Goal: Task Accomplishment & Management: Use online tool/utility

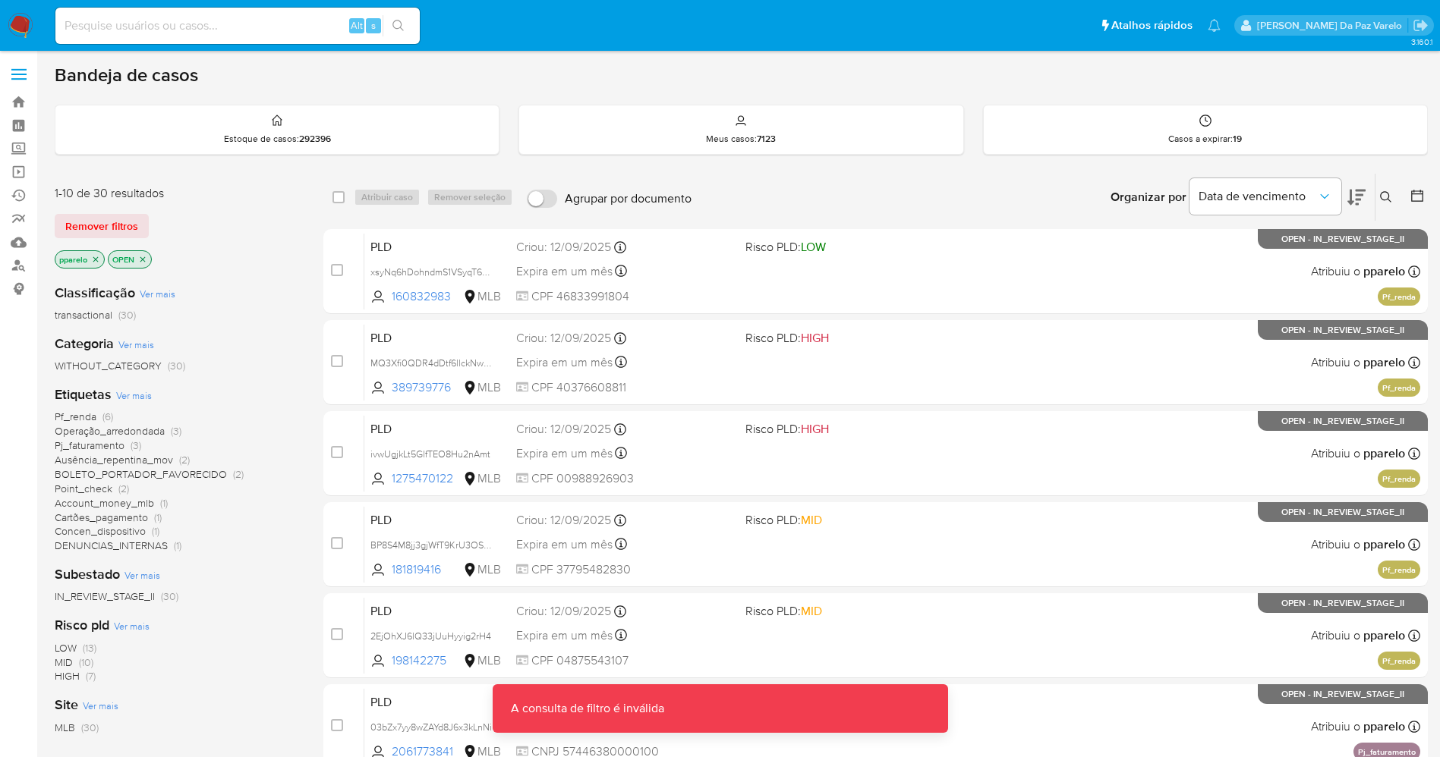
click at [22, 25] on img at bounding box center [21, 26] width 26 height 26
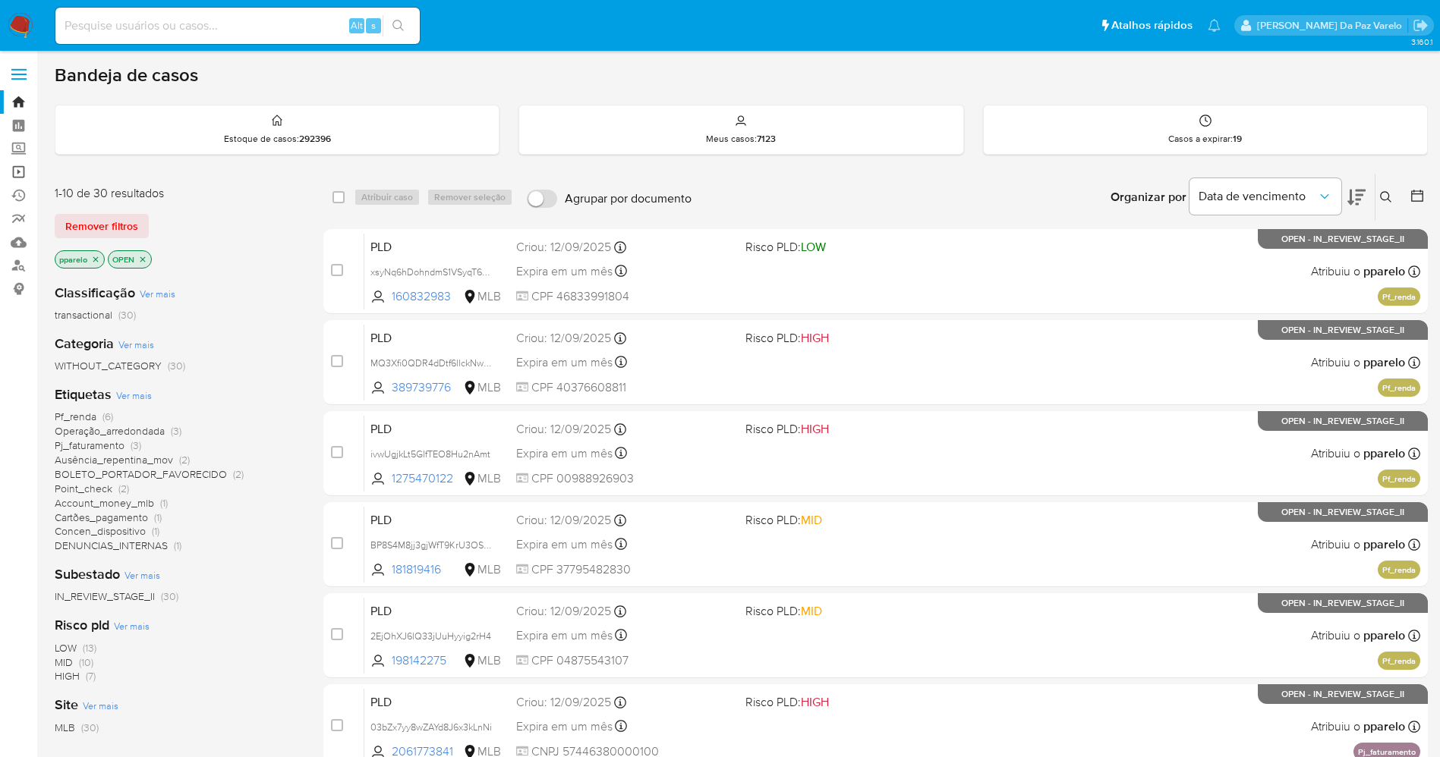
click at [21, 175] on link "Operações em massa" at bounding box center [90, 172] width 181 height 24
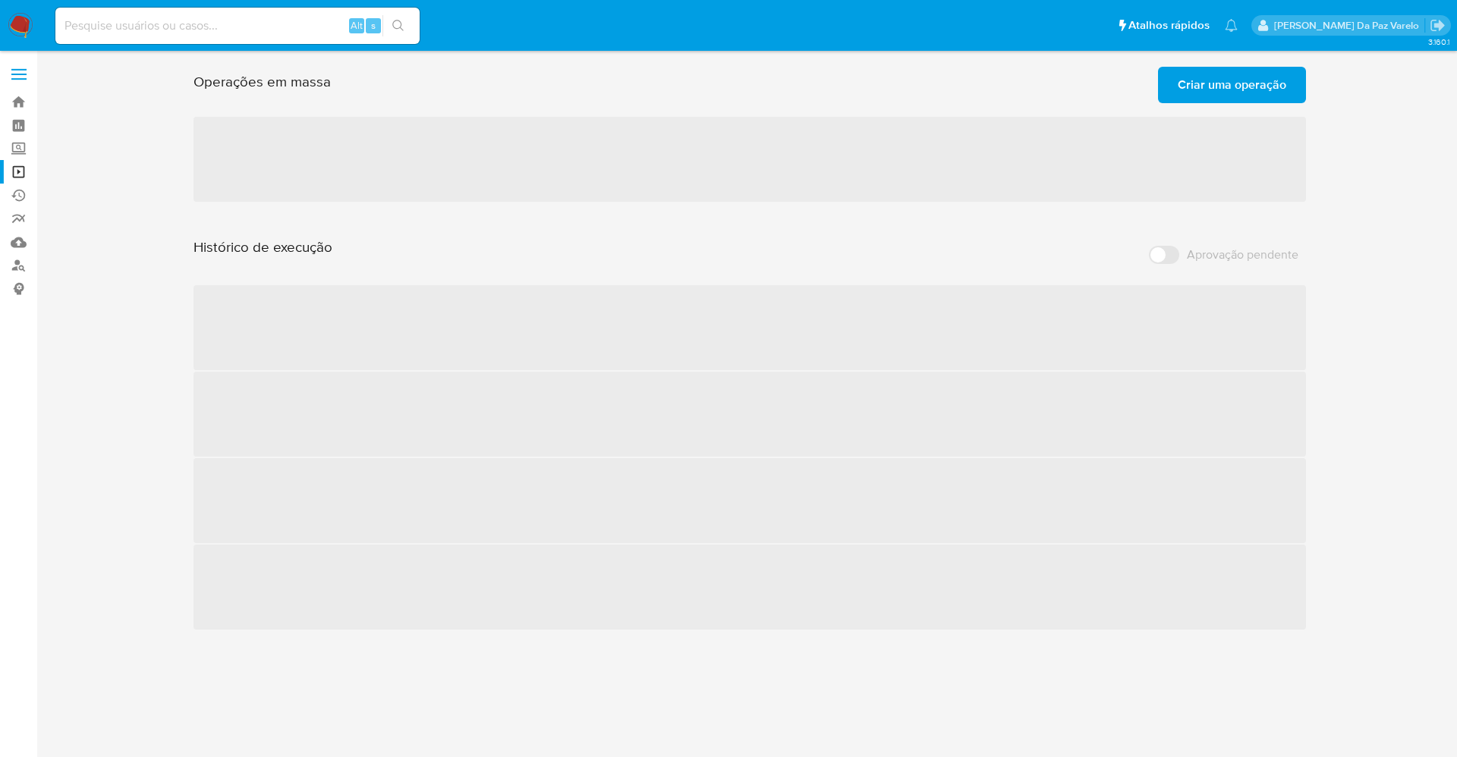
click at [1242, 96] on span "Criar uma operação" at bounding box center [1232, 84] width 109 height 33
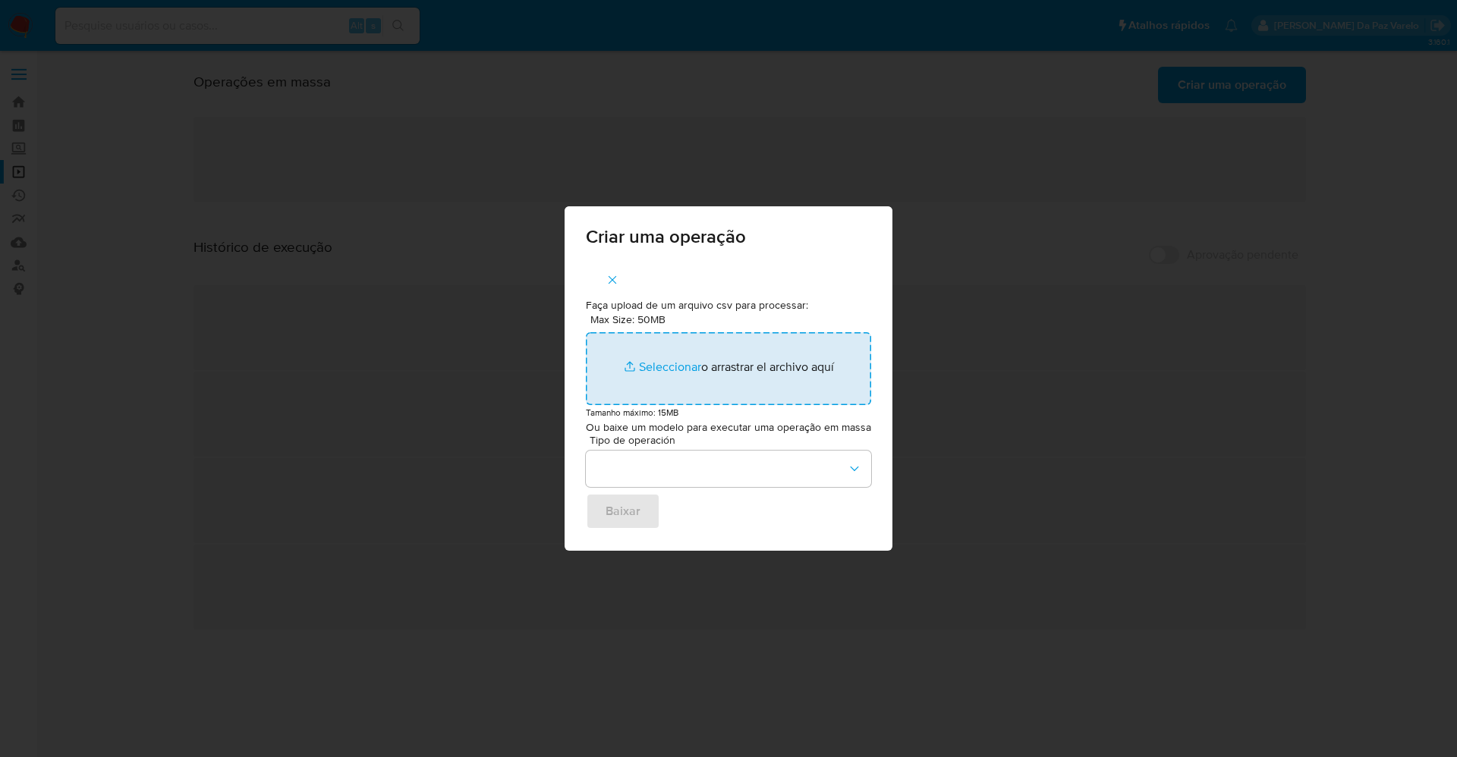
click at [654, 366] on input "Max Size: 50MB Seleccionar archivos" at bounding box center [728, 368] width 285 height 73
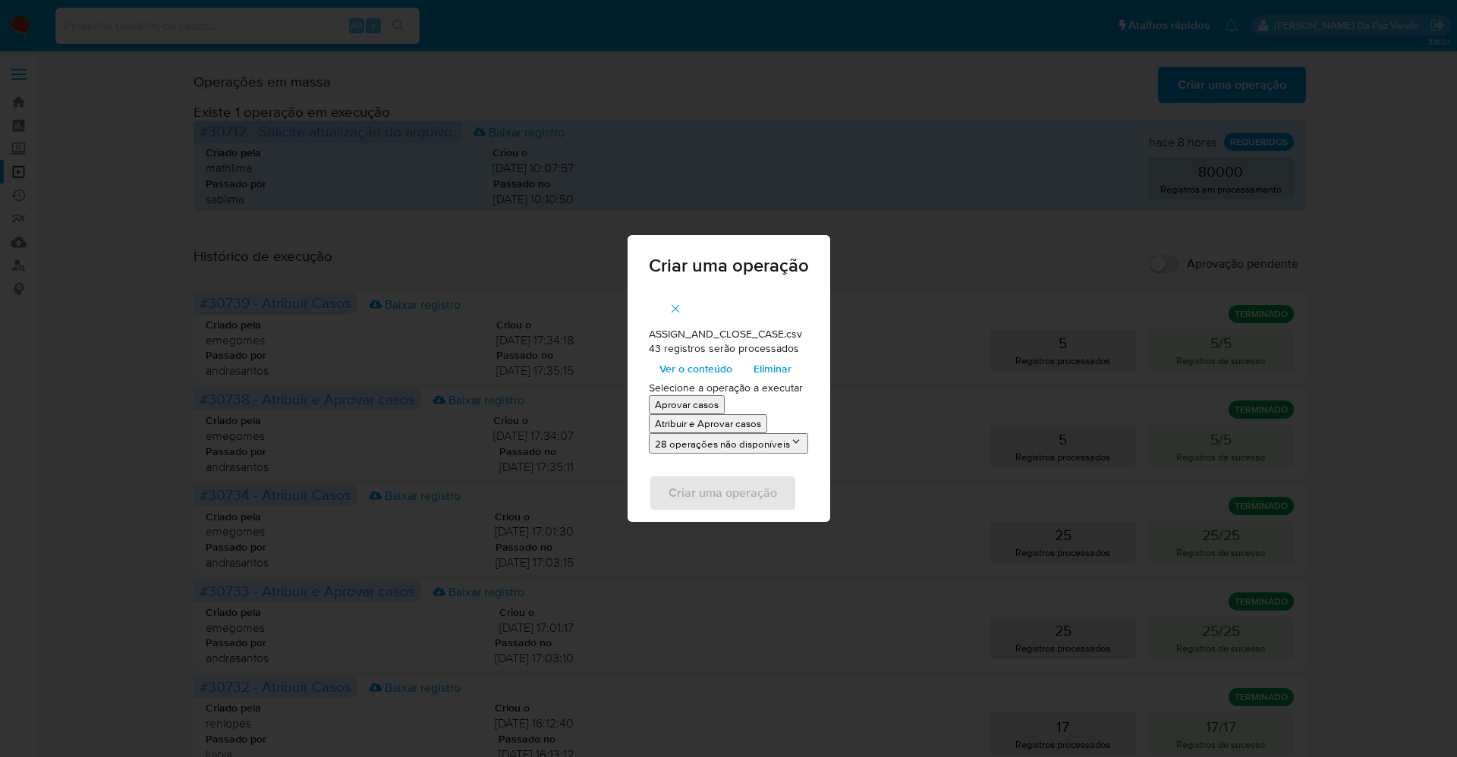
click at [685, 367] on span "Ver o conteúdo" at bounding box center [695, 368] width 73 height 21
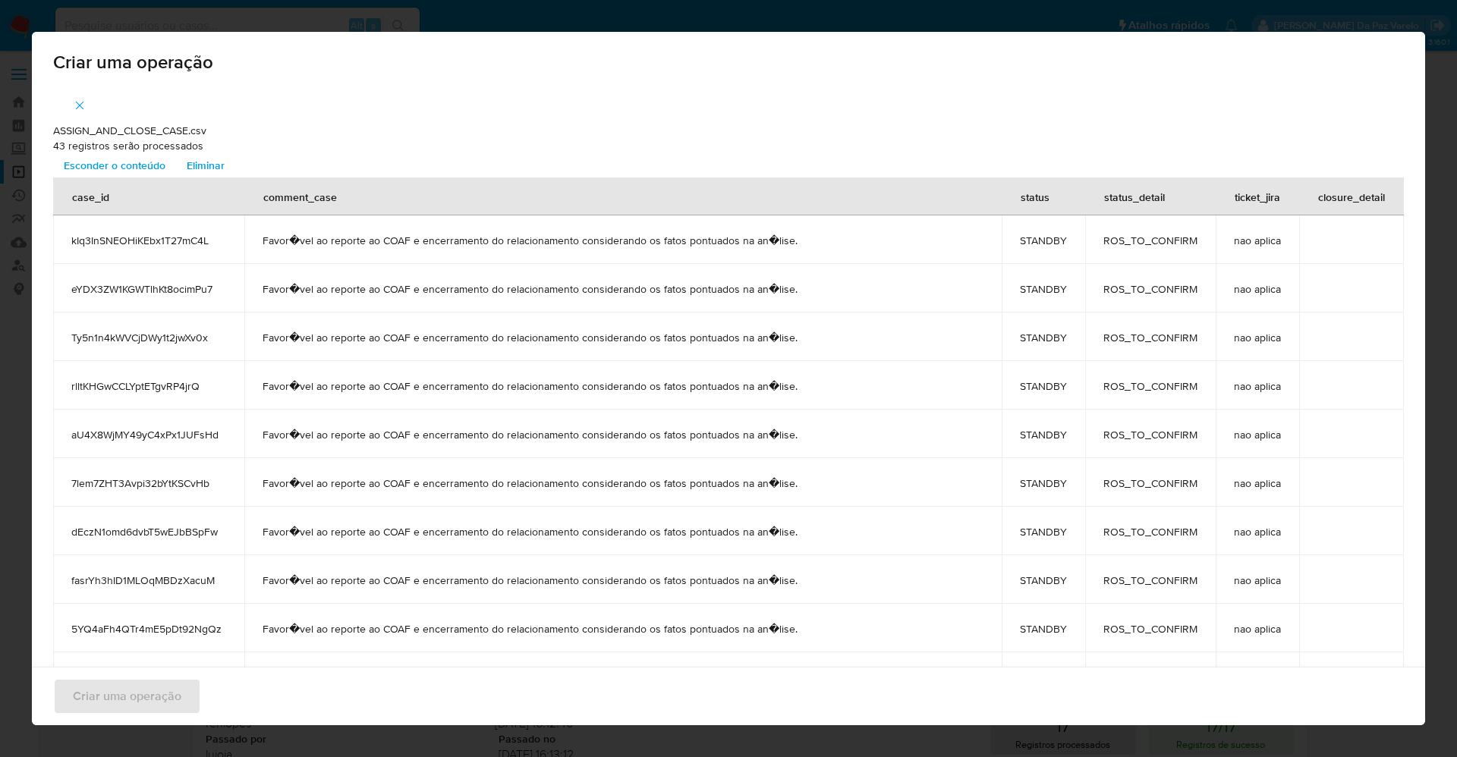
click at [104, 172] on span "Esconder o conteúdo" at bounding box center [115, 165] width 102 height 21
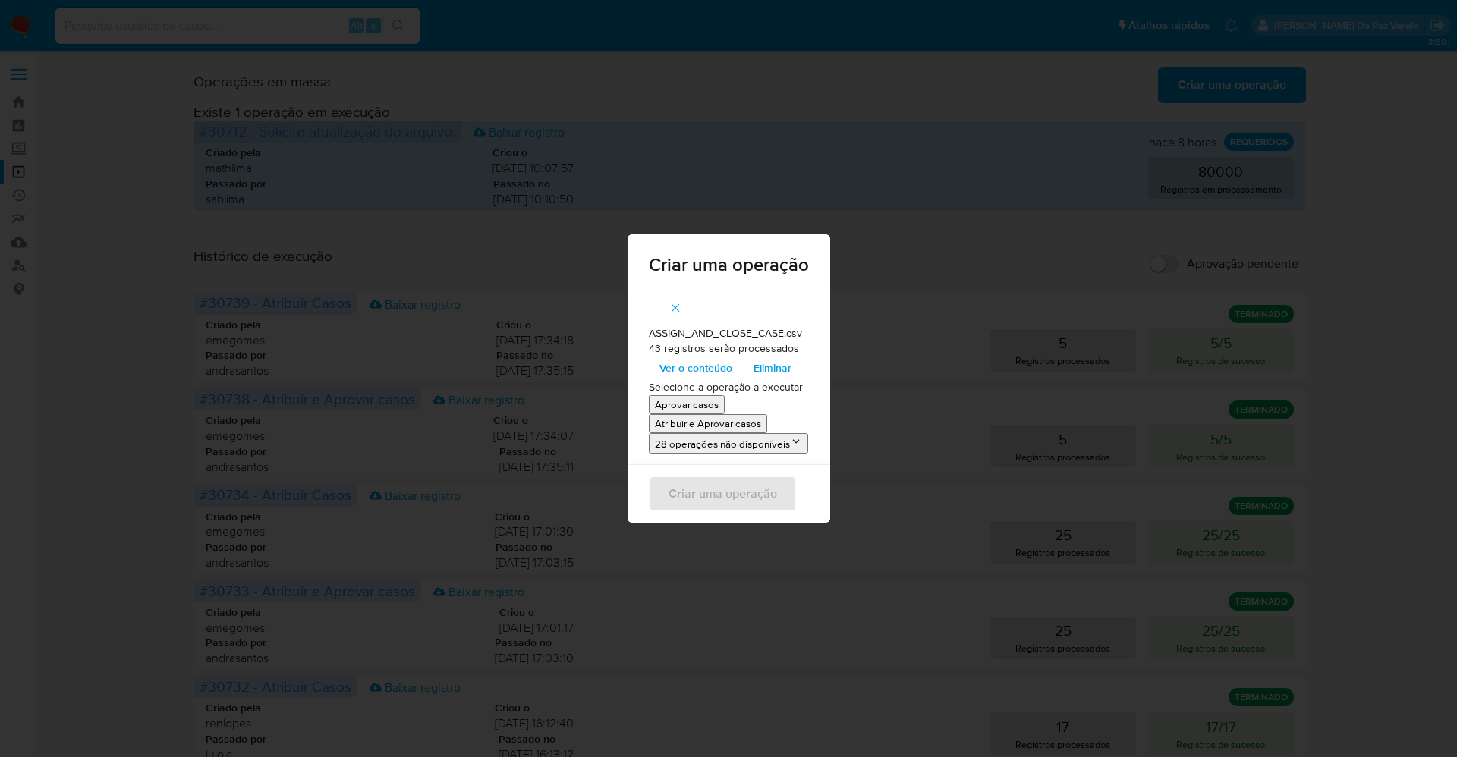
click at [706, 423] on p "Atribuir e Aprovar casos" at bounding box center [708, 424] width 106 height 14
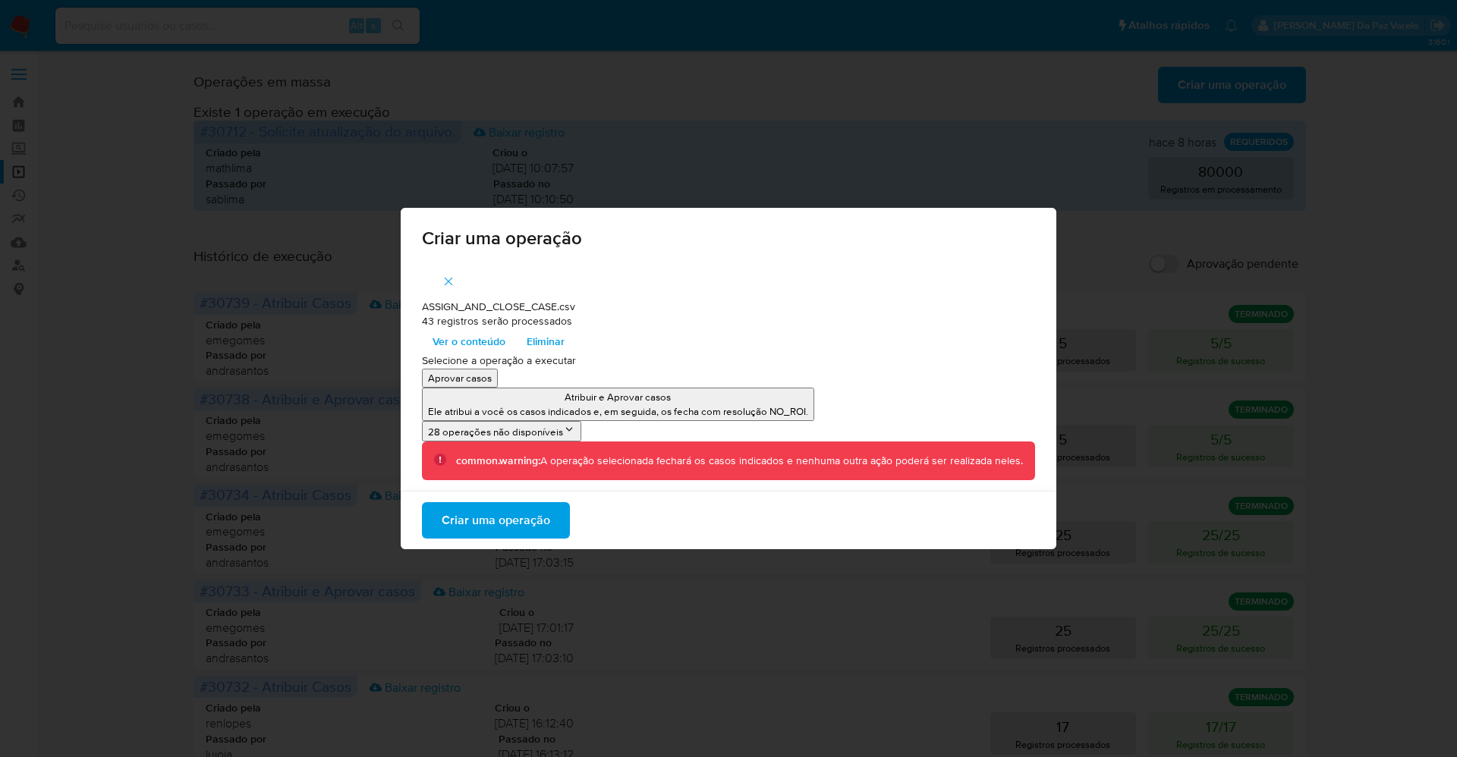
click at [492, 523] on span "Criar uma operação" at bounding box center [496, 520] width 109 height 33
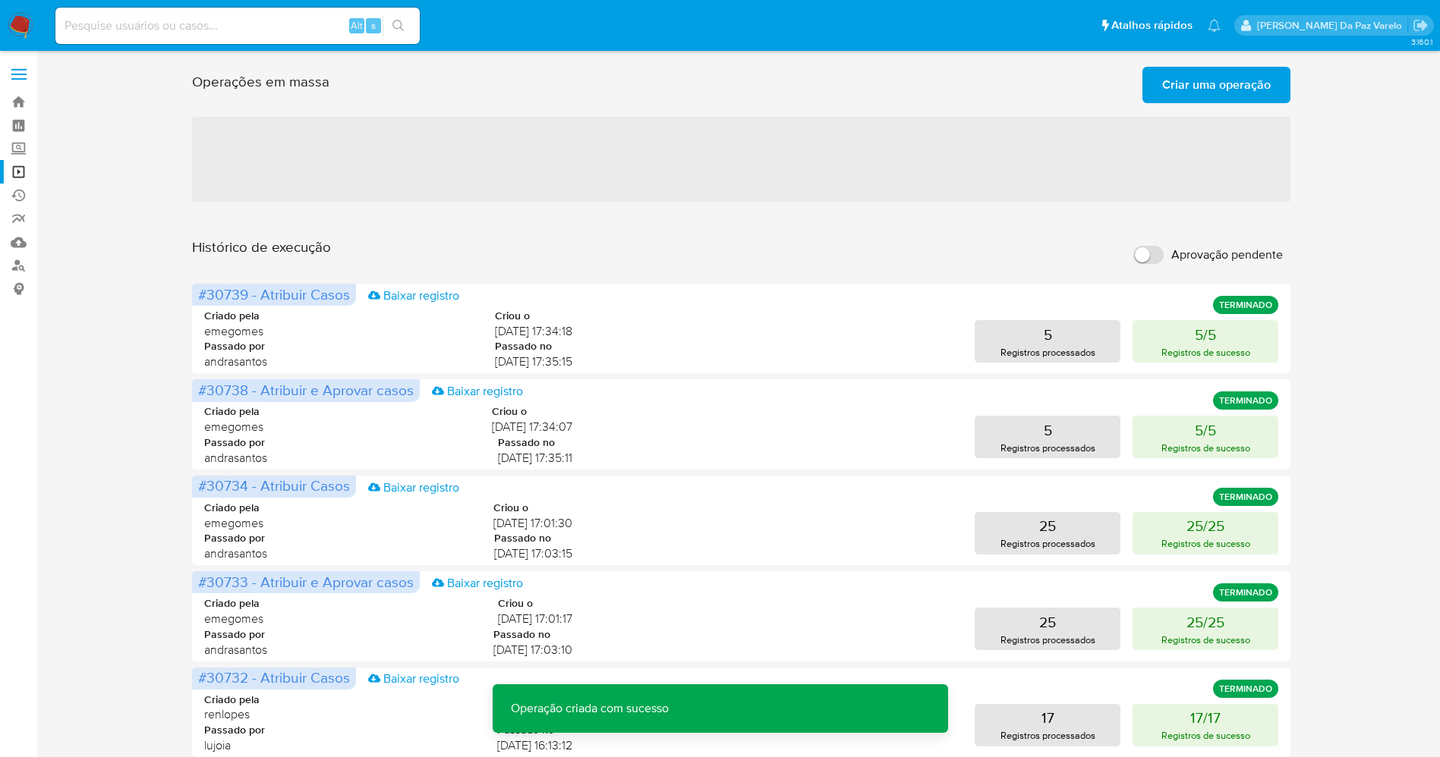
click at [1184, 75] on span "Criar uma operação" at bounding box center [1216, 84] width 109 height 33
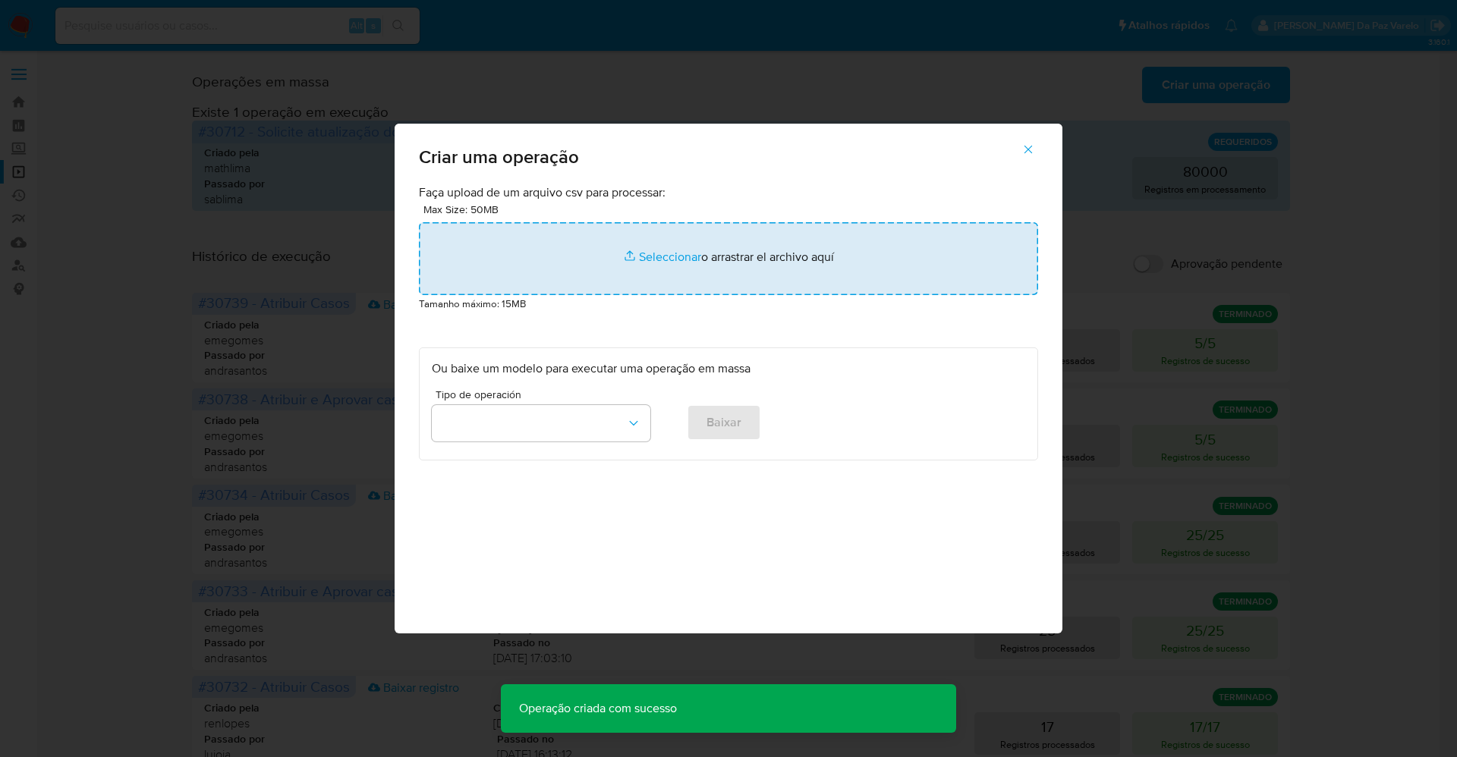
click at [642, 254] on input "file" at bounding box center [728, 258] width 619 height 73
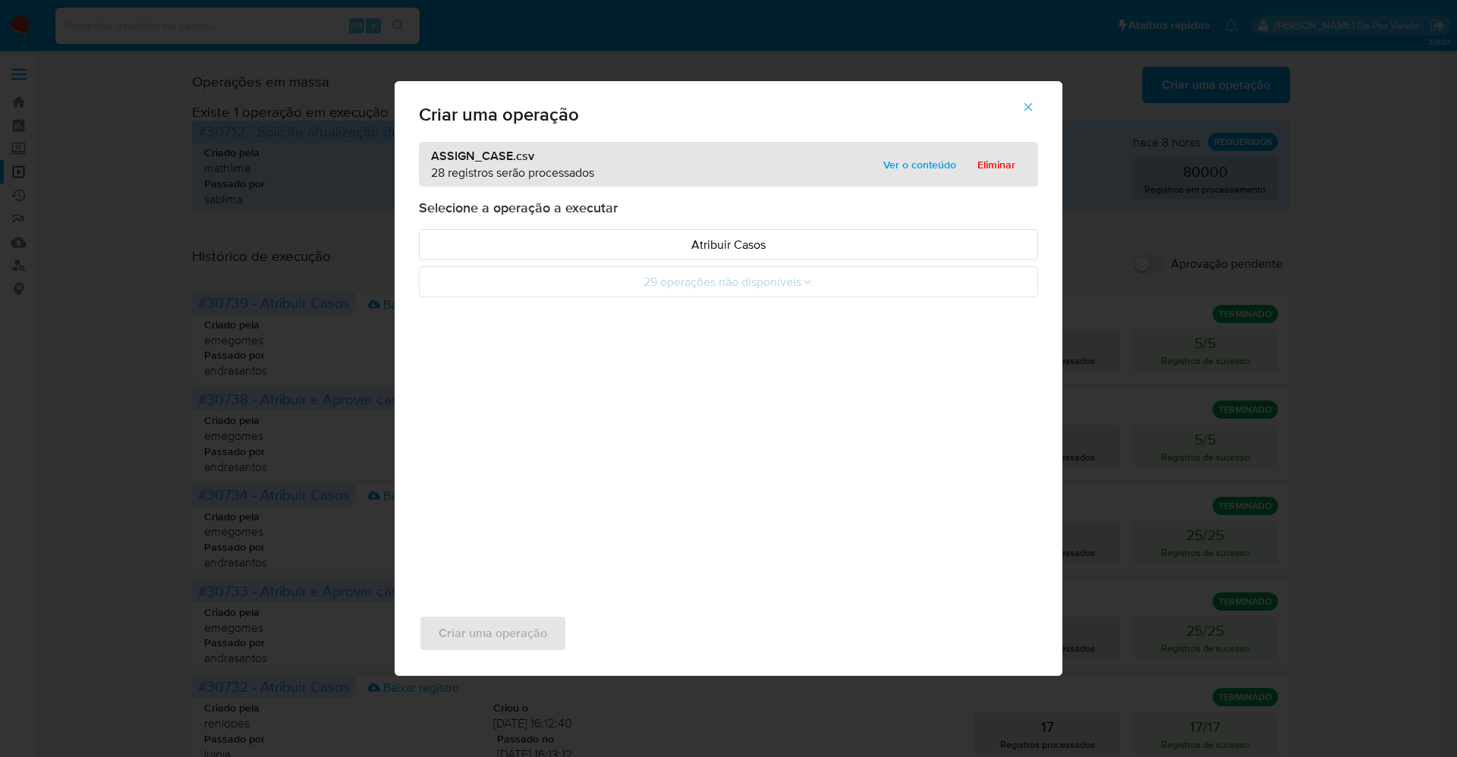
click at [1025, 109] on icon "button" at bounding box center [1028, 107] width 14 height 14
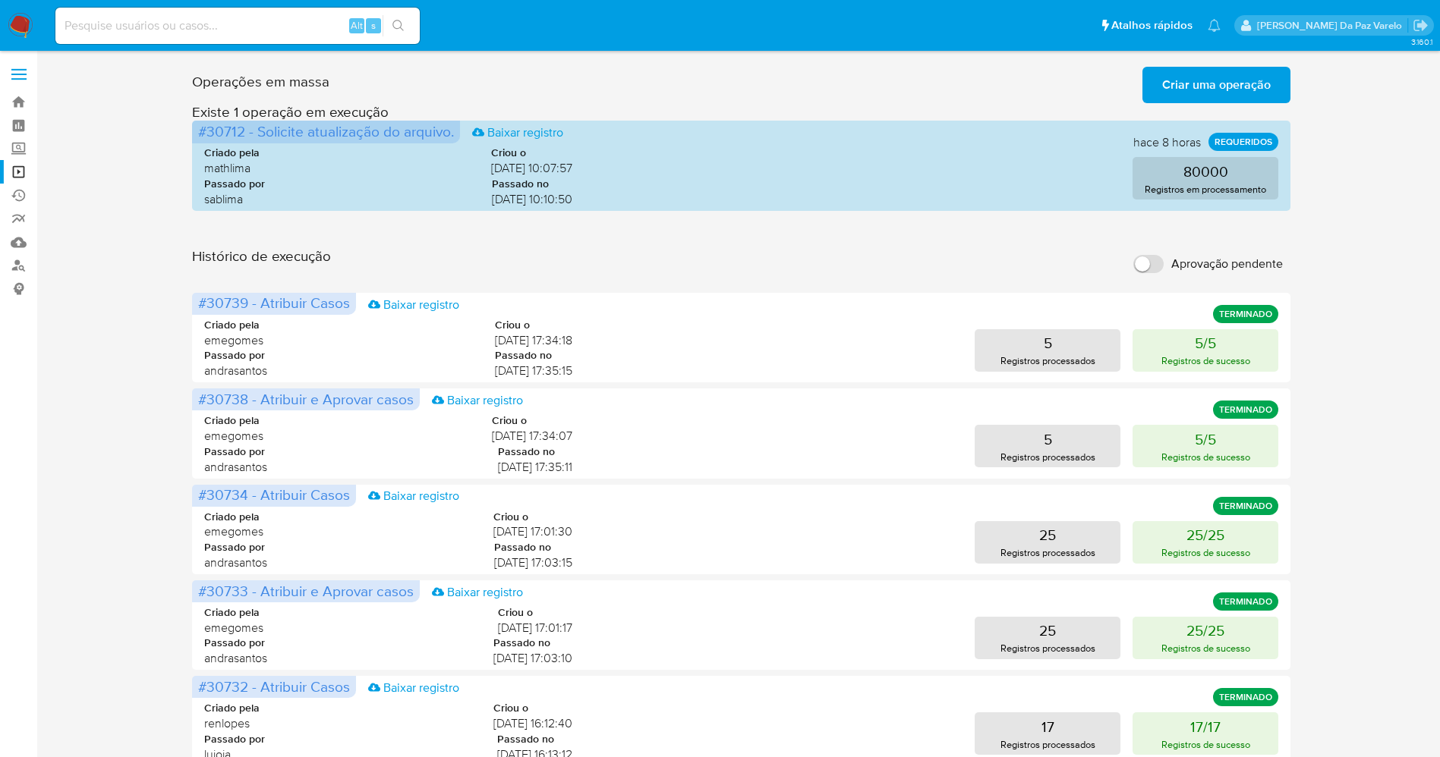
click at [1217, 82] on span "Criar uma operação" at bounding box center [1216, 84] width 109 height 33
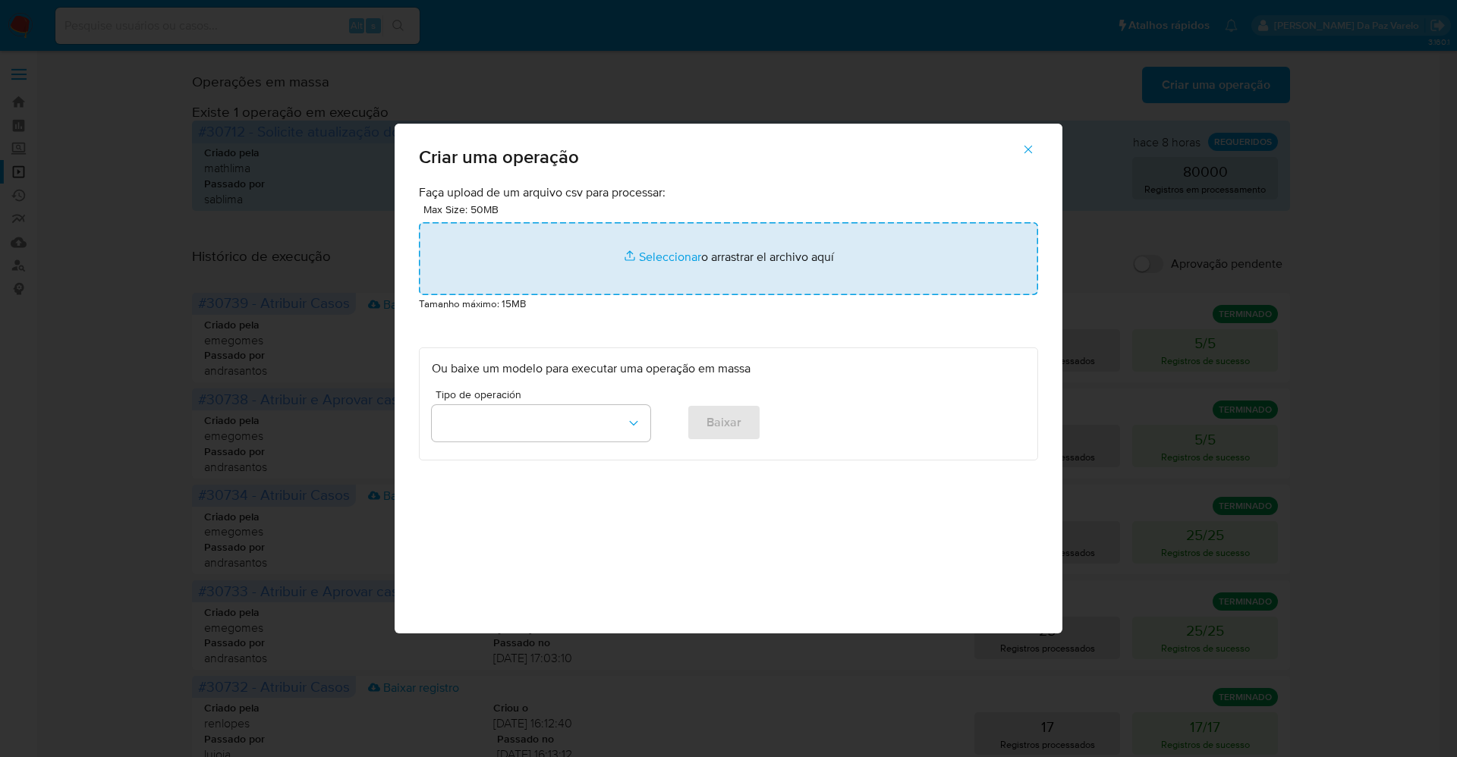
click at [671, 250] on input "file" at bounding box center [728, 258] width 619 height 73
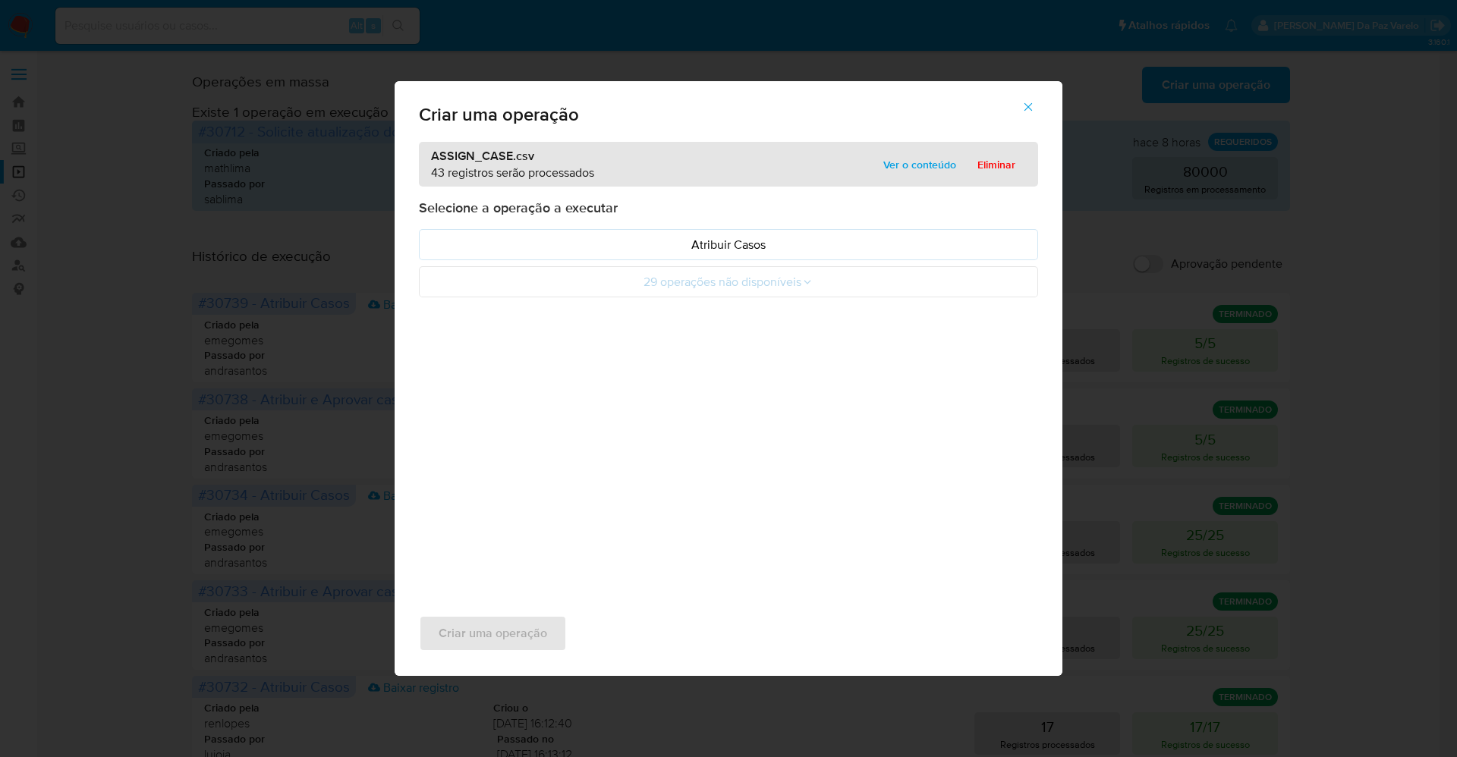
click at [918, 168] on span "Ver o conteúdo" at bounding box center [919, 164] width 73 height 21
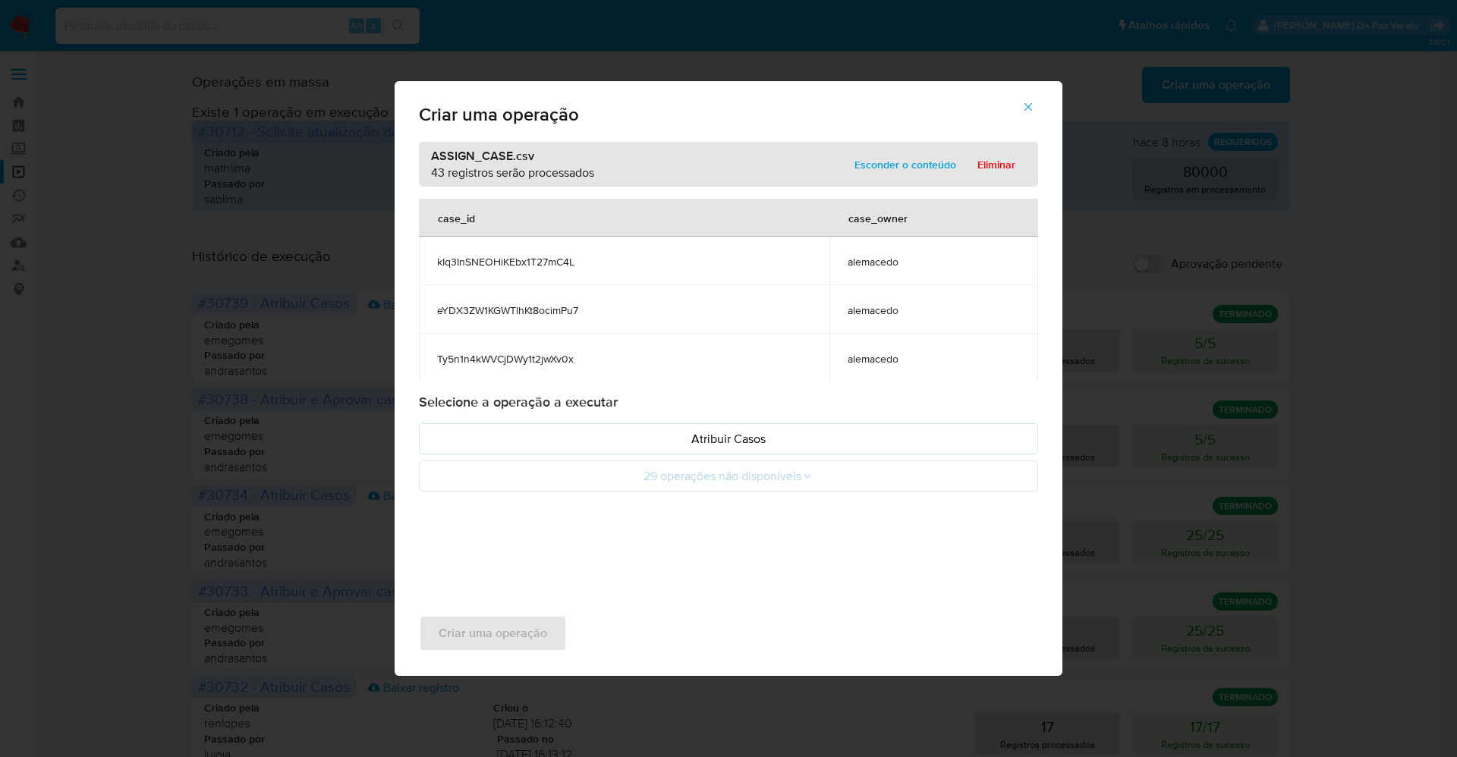
click at [542, 268] on span "kIq3InSNEOHiKEbx1T27mC4L" at bounding box center [624, 262] width 374 height 14
click at [724, 437] on p "Atribuir Casos" at bounding box center [728, 438] width 593 height 17
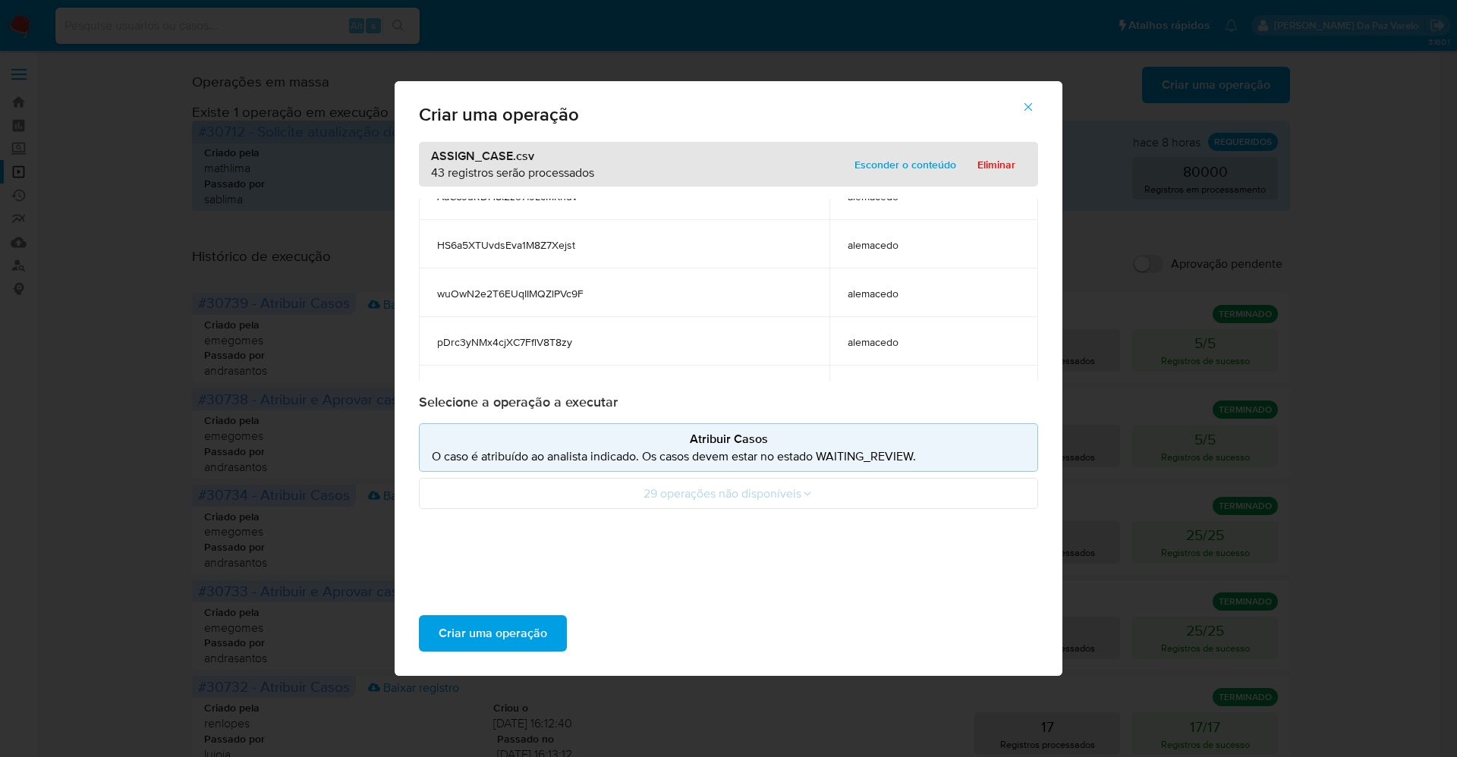
scroll to position [1944, 0]
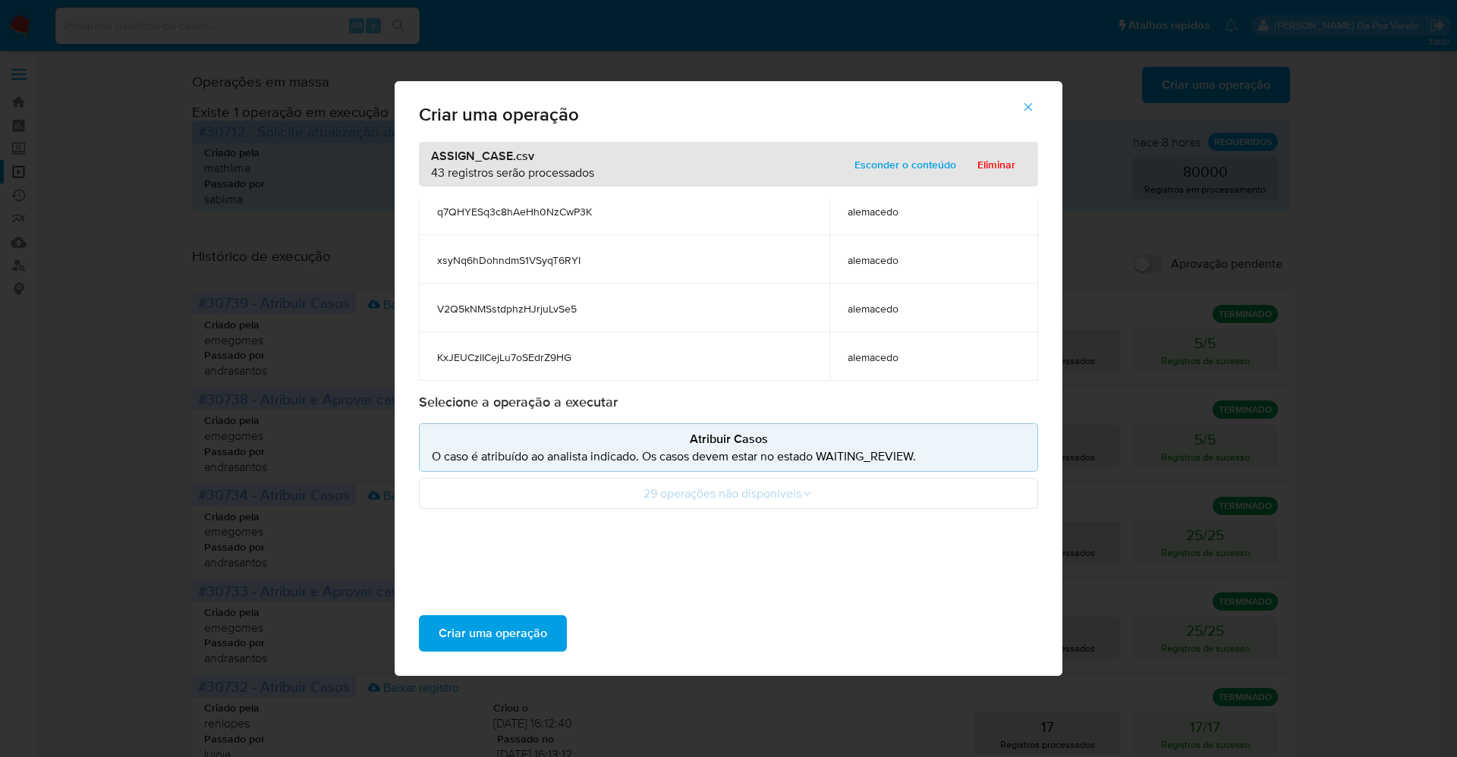
click at [848, 310] on span "alemacedo" at bounding box center [934, 309] width 172 height 14
click at [532, 635] on span "Criar uma operação" at bounding box center [493, 633] width 109 height 33
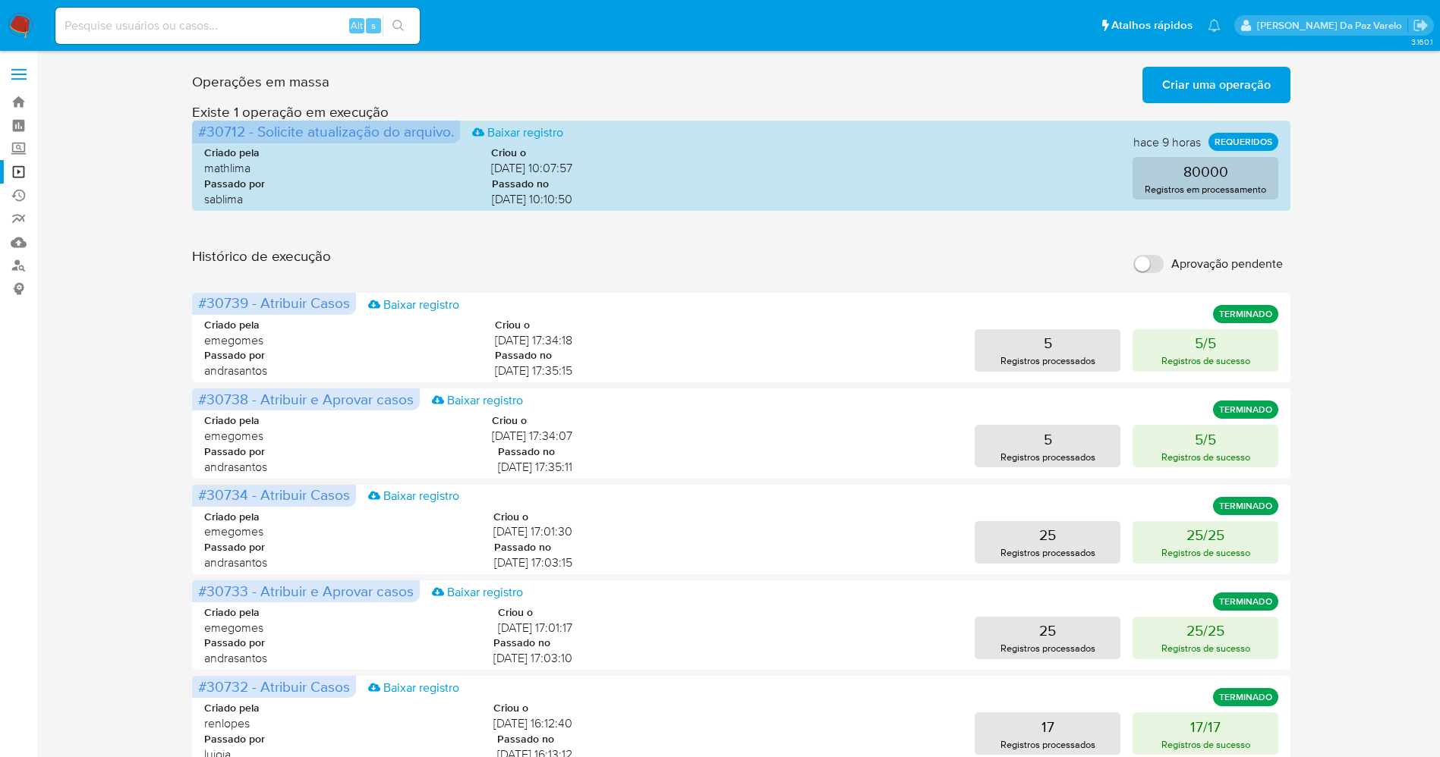
click at [1158, 259] on input "Aprovação pendente" at bounding box center [1148, 264] width 30 height 18
checkbox input "true"
